Goal: Task Accomplishment & Management: Manage account settings

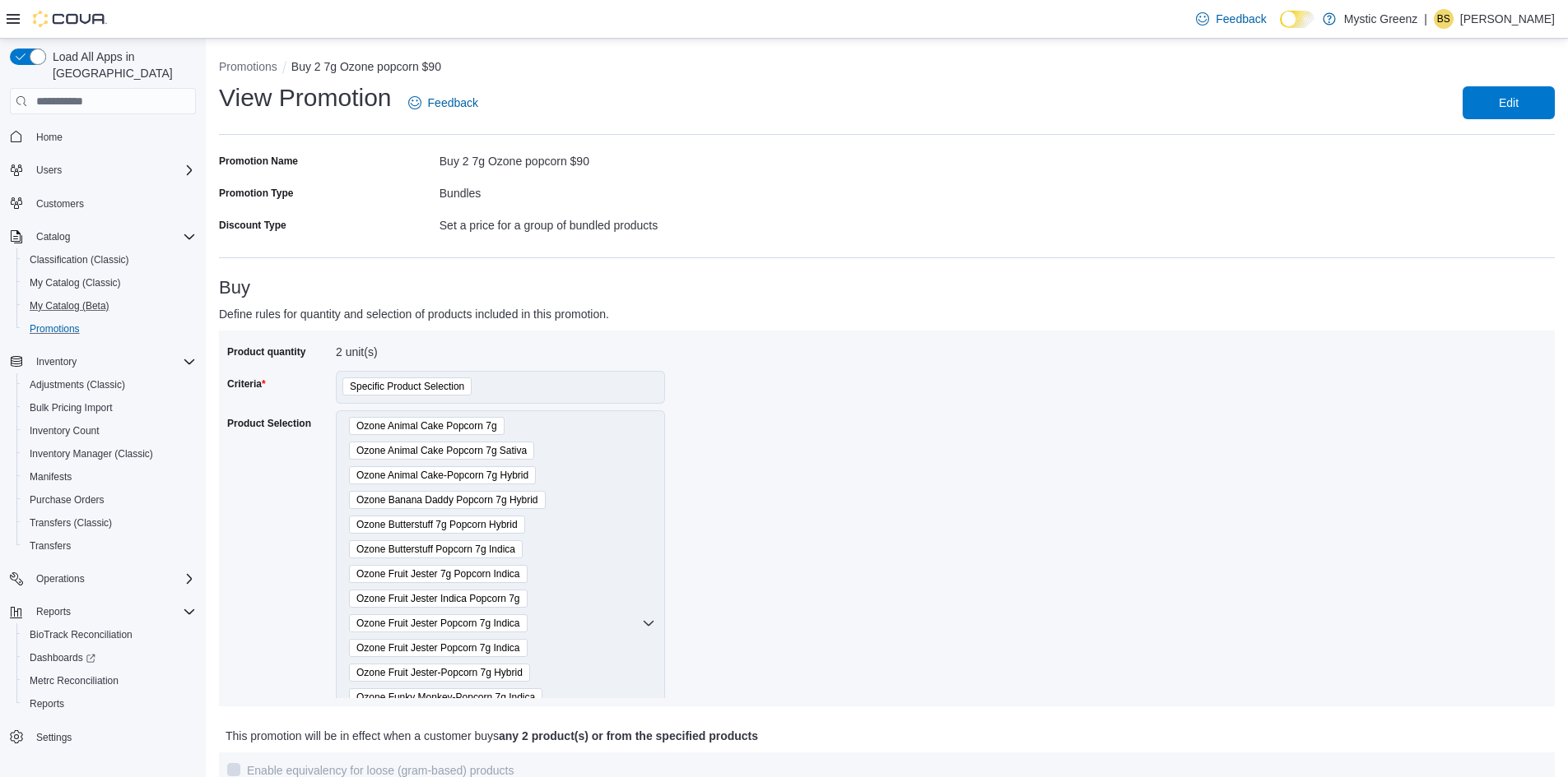
click at [50, 300] on button "My Catalog (Beta)" at bounding box center [110, 306] width 186 height 23
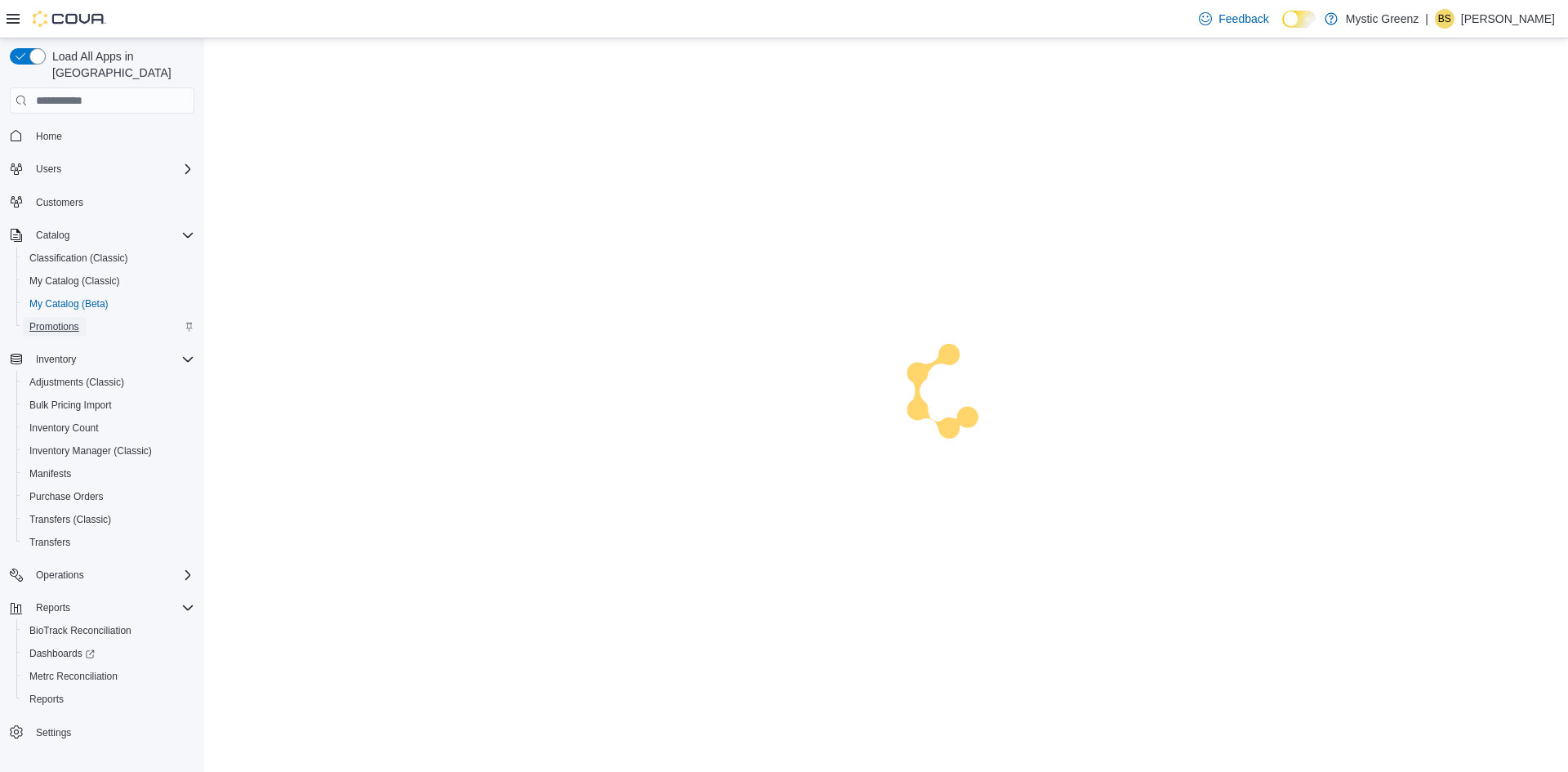
click at [50, 320] on span "Promotions" at bounding box center [55, 327] width 50 height 13
